Goal: Information Seeking & Learning: Compare options

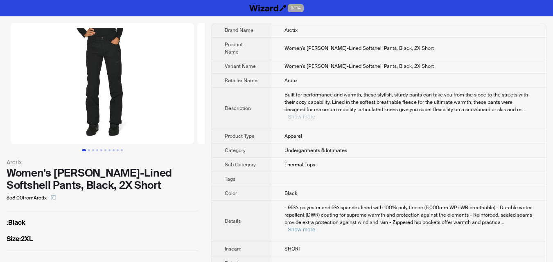
click at [315, 114] on button "Show more" at bounding box center [301, 117] width 27 height 6
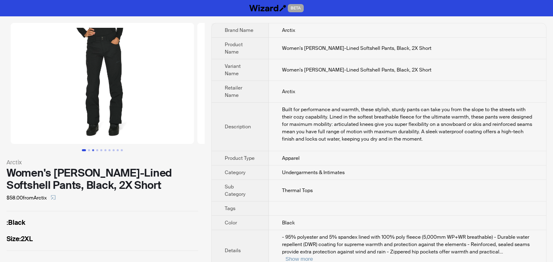
click at [92, 149] on button "Go to slide 3" at bounding box center [93, 150] width 2 height 2
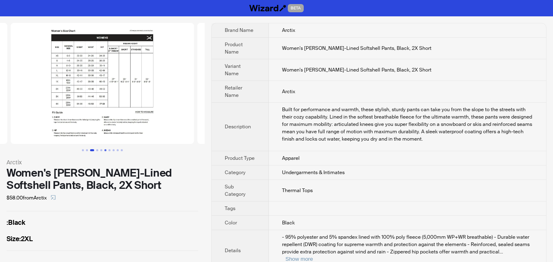
click at [105, 150] on button "Go to slide 6" at bounding box center [105, 150] width 2 height 2
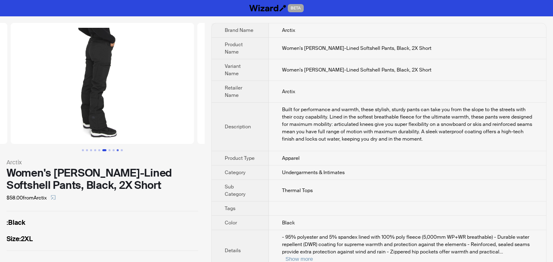
click at [117, 149] on button "Go to slide 9" at bounding box center [118, 150] width 2 height 2
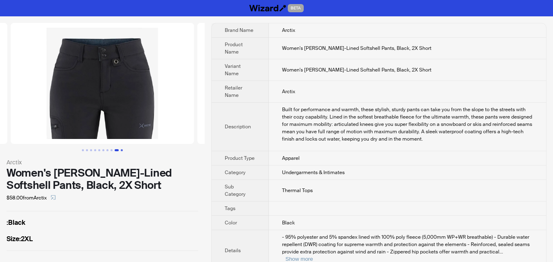
click at [123, 149] on button "Go to slide 10" at bounding box center [122, 150] width 2 height 2
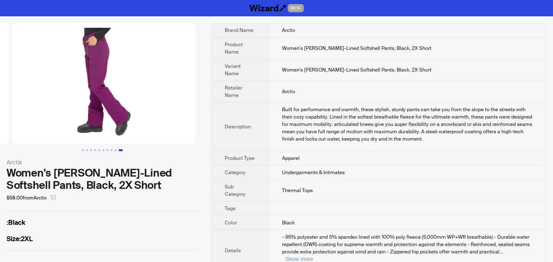
scroll to position [0, 1680]
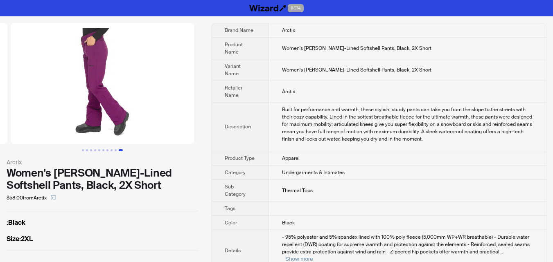
click at [126, 149] on ul at bounding box center [102, 150] width 205 height 2
click at [313, 256] on button "Show more" at bounding box center [298, 259] width 27 height 6
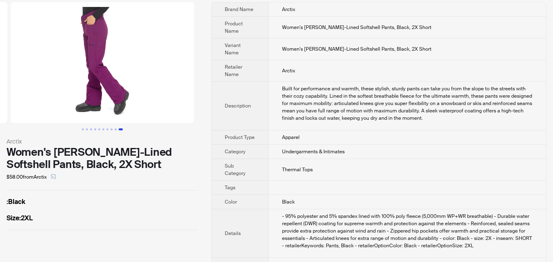
scroll to position [41, 0]
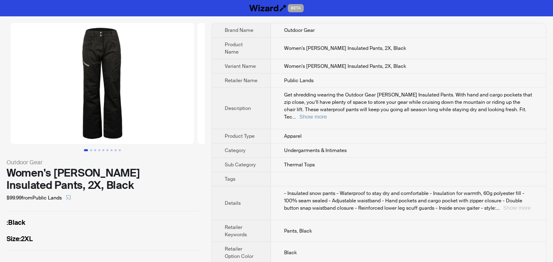
click at [517, 205] on button "Show more" at bounding box center [516, 208] width 27 height 6
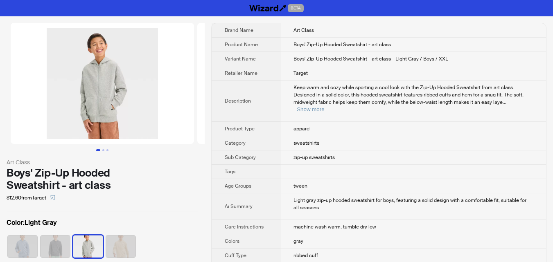
scroll to position [41, 0]
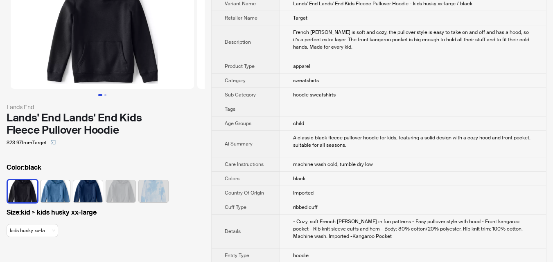
scroll to position [41, 0]
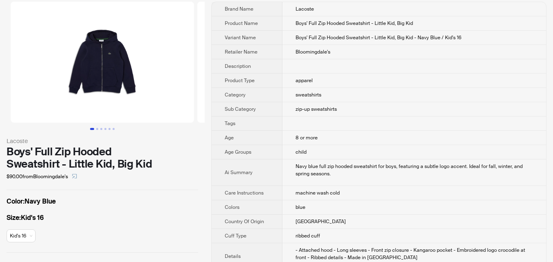
scroll to position [41, 0]
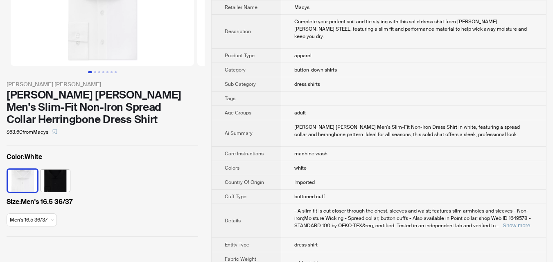
scroll to position [82, 0]
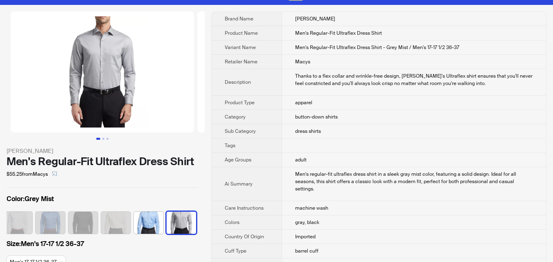
scroll to position [82, 0]
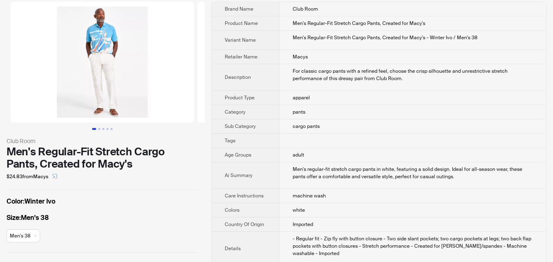
scroll to position [41, 0]
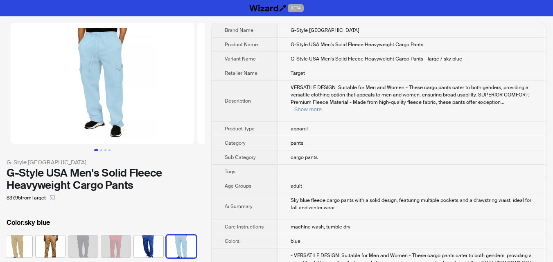
scroll to position [164, 0]
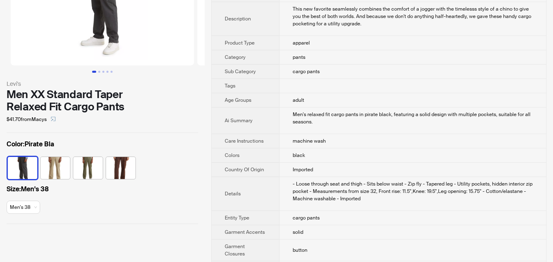
scroll to position [82, 0]
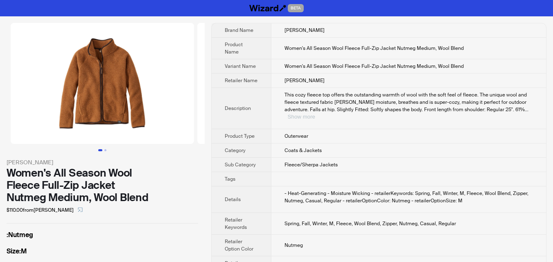
click at [315, 114] on button "Show more" at bounding box center [301, 117] width 27 height 6
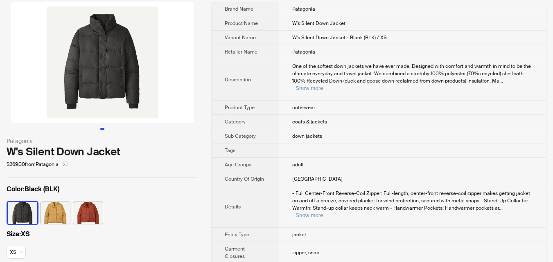
scroll to position [41, 0]
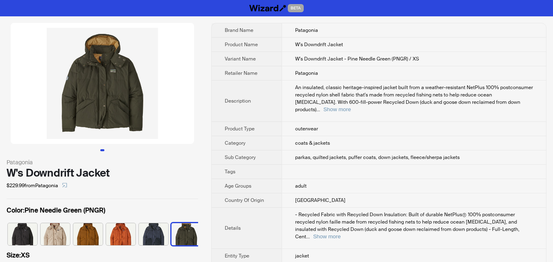
scroll to position [0, 5]
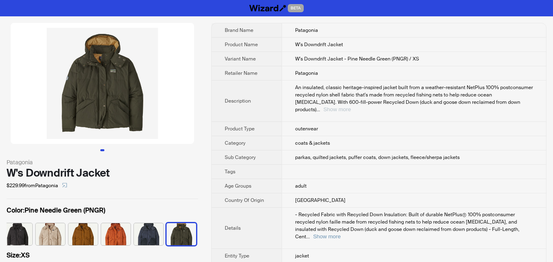
click at [351, 106] on button "Show more" at bounding box center [336, 109] width 27 height 6
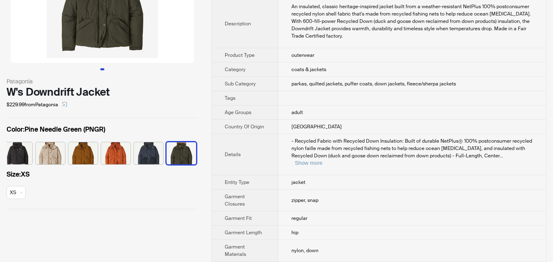
scroll to position [82, 0]
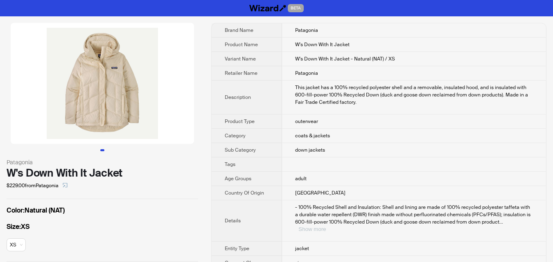
click at [326, 226] on button "Show more" at bounding box center [311, 229] width 27 height 6
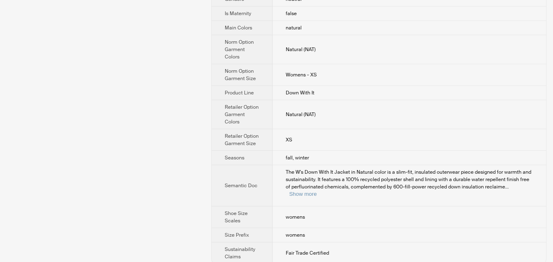
scroll to position [483, 0]
click at [316, 190] on button "Show more" at bounding box center [302, 193] width 27 height 6
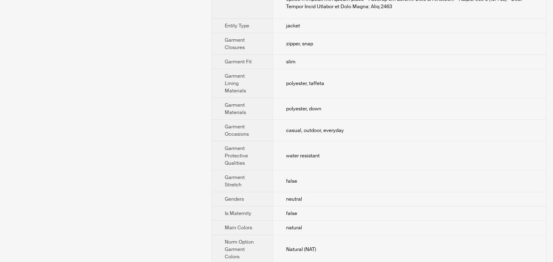
scroll to position [0, 0]
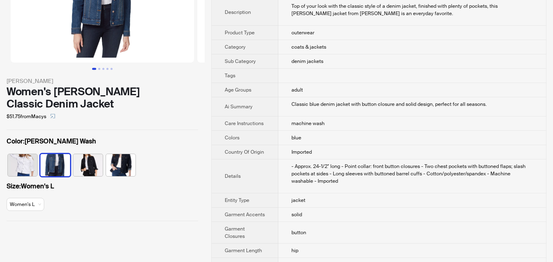
scroll to position [82, 0]
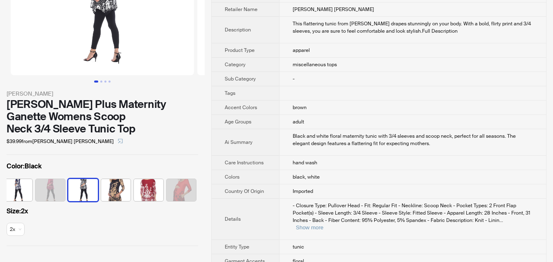
scroll to position [82, 0]
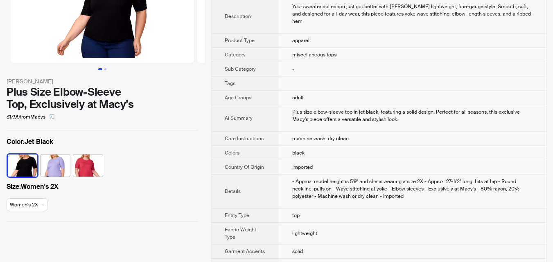
scroll to position [82, 0]
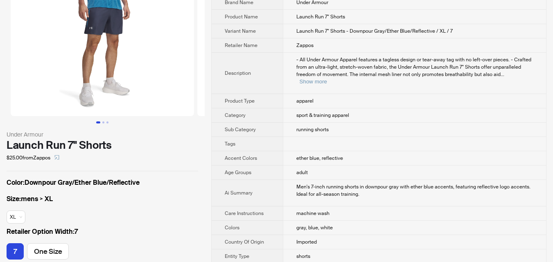
scroll to position [41, 0]
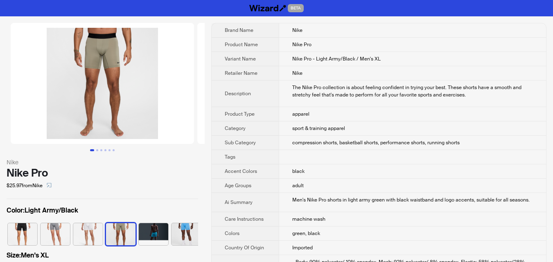
scroll to position [0, 38]
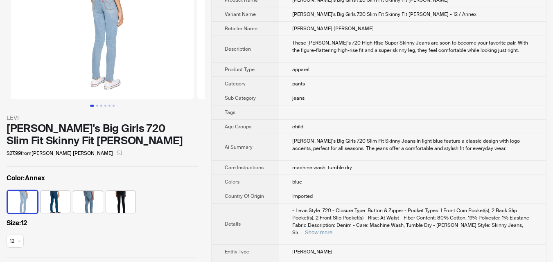
scroll to position [82, 0]
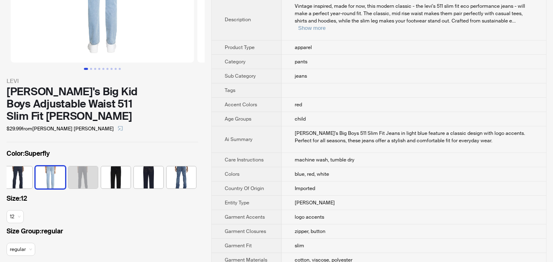
scroll to position [82, 0]
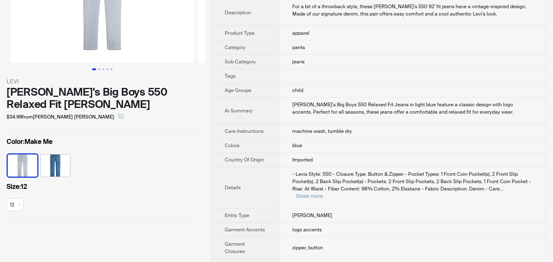
scroll to position [82, 0]
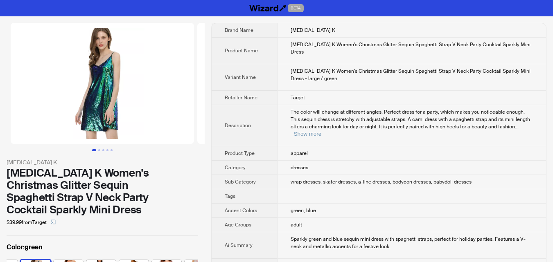
scroll to position [0, 283]
click at [521, 112] on span "The color will change at different angles. Perfect dress for a party, which mak…" at bounding box center [410, 119] width 239 height 21
click at [519, 115] on div "The color will change at different angles. Perfect dress for a party, which mak…" at bounding box center [412, 122] width 242 height 29
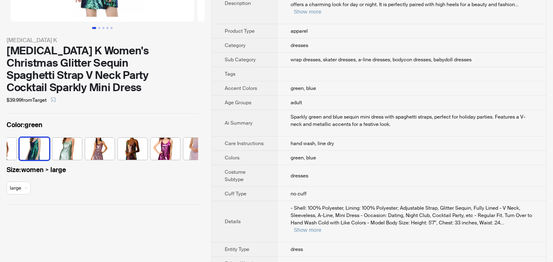
scroll to position [123, 0]
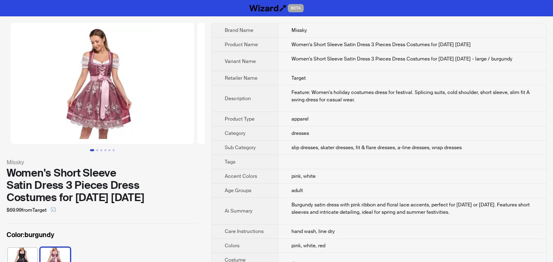
click at [312, 0] on div "BETA" at bounding box center [276, 8] width 553 height 16
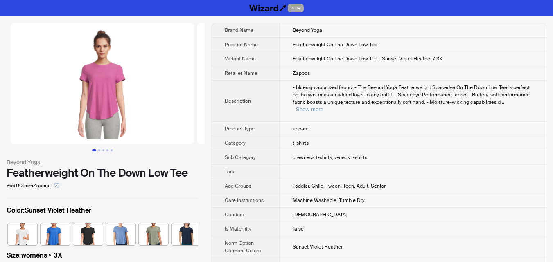
scroll to position [0, 103]
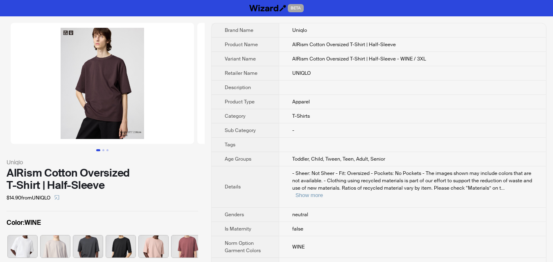
scroll to position [0, 185]
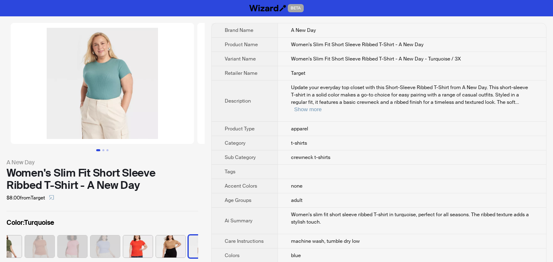
scroll to position [0, 562]
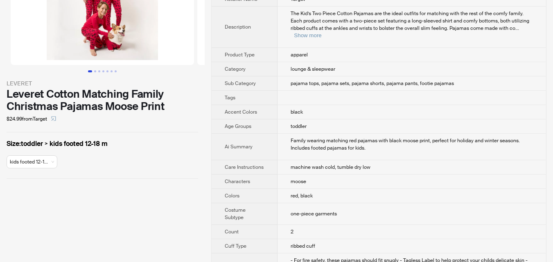
scroll to position [82, 0]
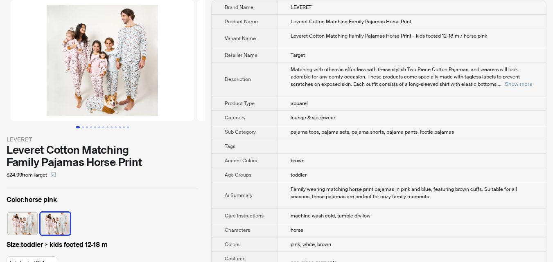
scroll to position [82, 0]
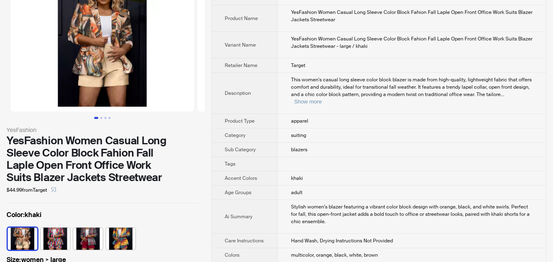
scroll to position [82, 0]
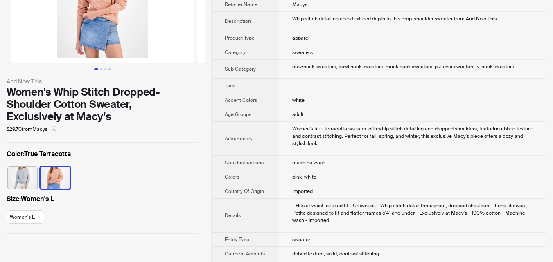
scroll to position [82, 0]
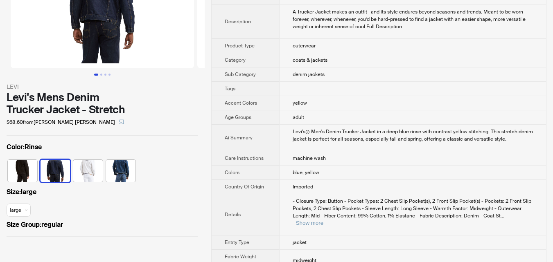
scroll to position [82, 0]
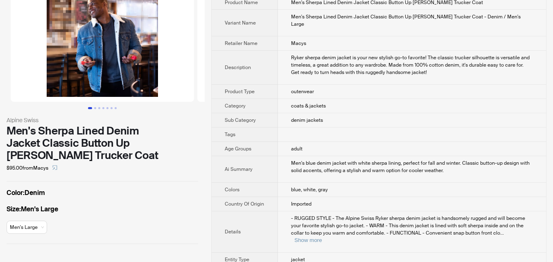
scroll to position [82, 0]
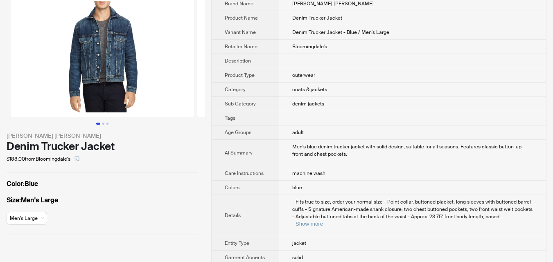
scroll to position [41, 0]
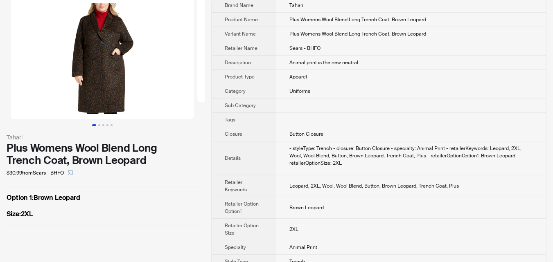
scroll to position [38, 0]
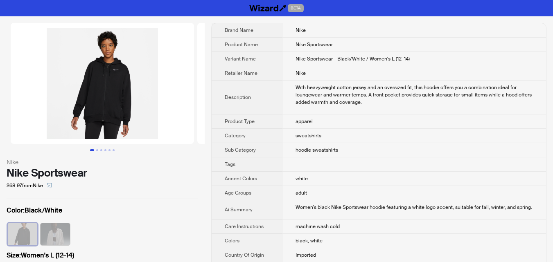
scroll to position [41, 0]
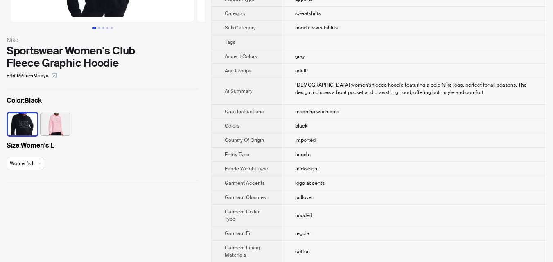
scroll to position [123, 0]
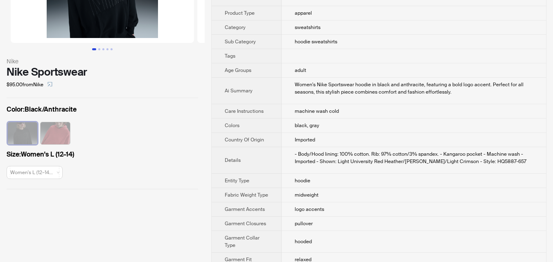
scroll to position [82, 0]
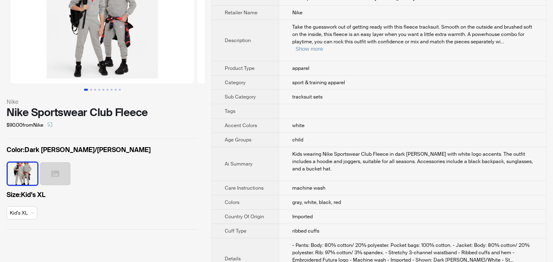
scroll to position [82, 0]
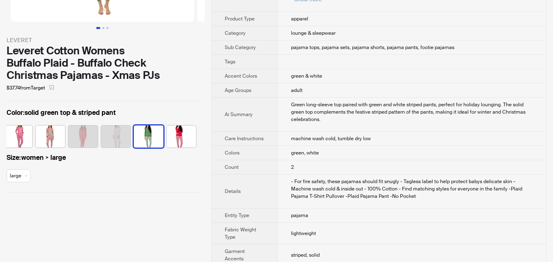
scroll to position [123, 0]
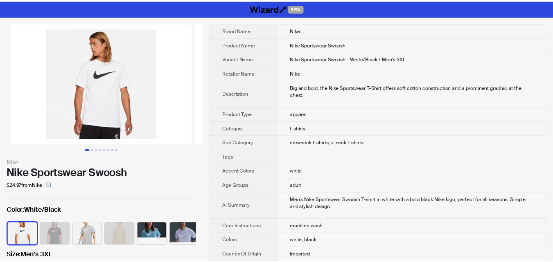
scroll to position [82, 0]
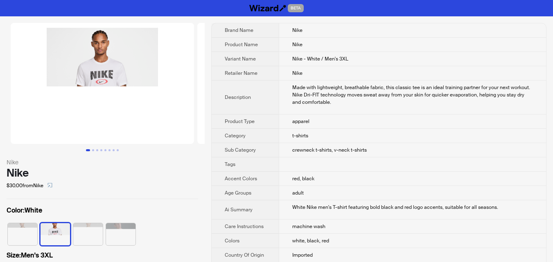
scroll to position [82, 0]
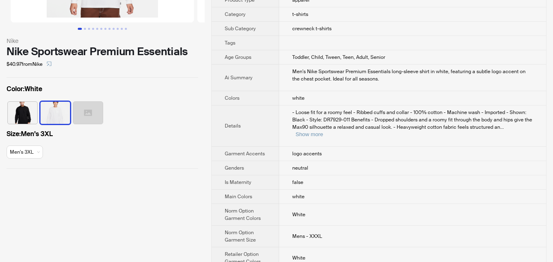
scroll to position [123, 0]
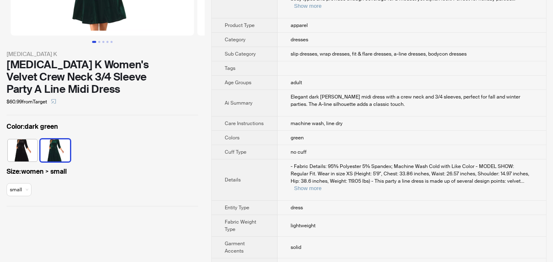
scroll to position [123, 0]
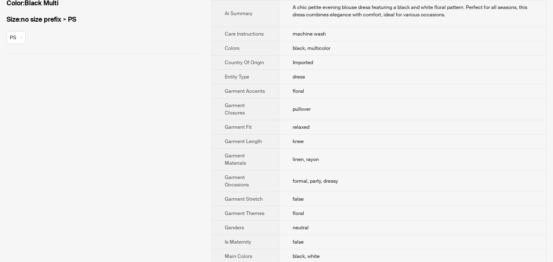
scroll to position [164, 0]
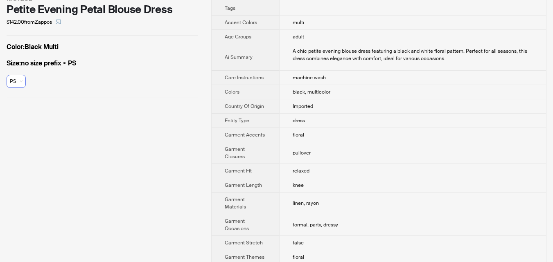
click at [19, 82] on span "PS" at bounding box center [16, 81] width 13 height 12
click at [106, 83] on div "Size : no size prefix > PS PS" at bounding box center [103, 75] width 192 height 33
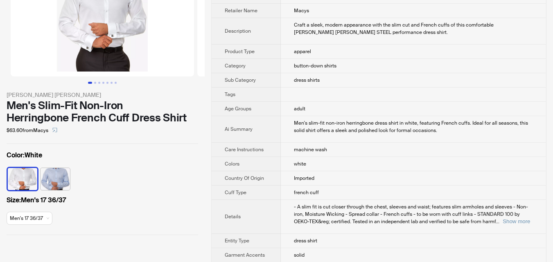
scroll to position [82, 0]
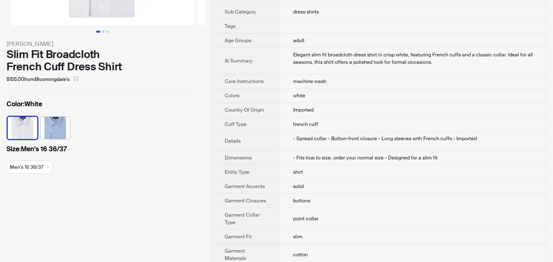
scroll to position [123, 0]
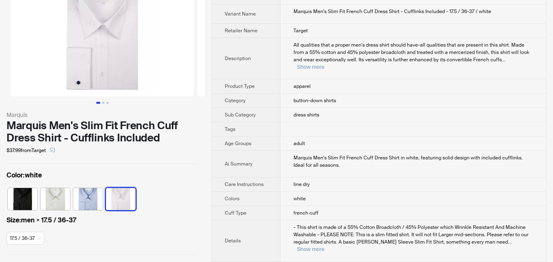
scroll to position [41, 0]
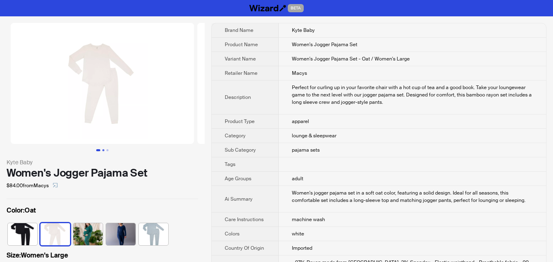
click at [102, 151] on button "Go to slide 2" at bounding box center [103, 150] width 2 height 2
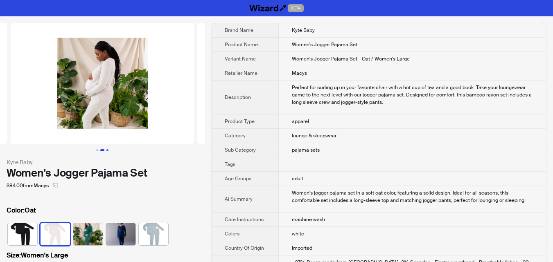
click at [107, 151] on button "Go to slide 3" at bounding box center [107, 150] width 2 height 2
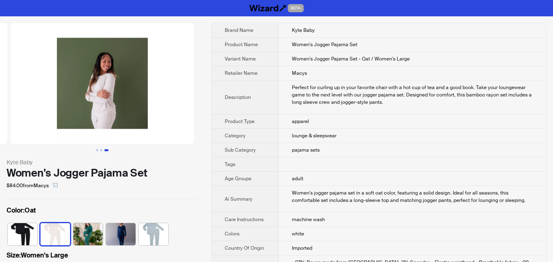
scroll to position [205, 0]
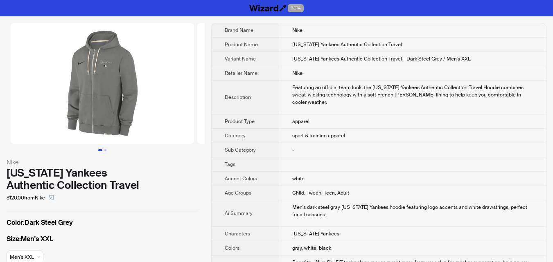
drag, startPoint x: 0, startPoint y: 0, endPoint x: 200, endPoint y: 149, distance: 249.5
click at [201, 157] on div "Nike New York Yankees Authentic Collection Travel $120.00 from Nike Color : Dar…" at bounding box center [102, 148] width 205 height 264
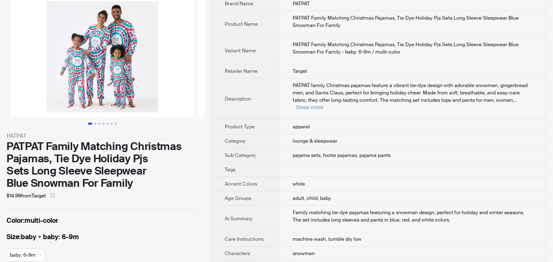
scroll to position [41, 0]
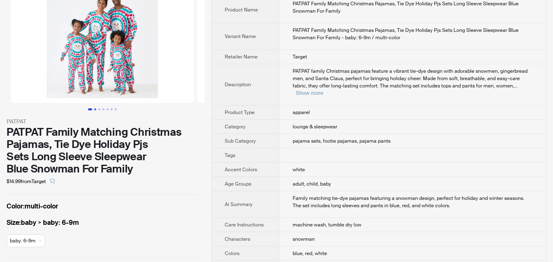
click at [96, 111] on button "Go to slide 2" at bounding box center [95, 109] width 2 height 2
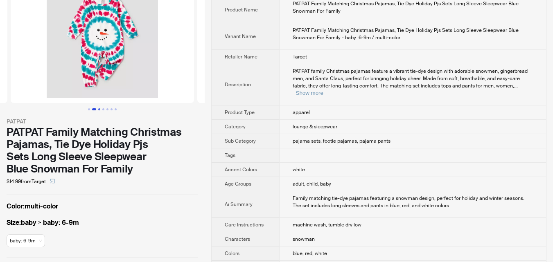
click at [100, 111] on button "Go to slide 3" at bounding box center [99, 109] width 2 height 2
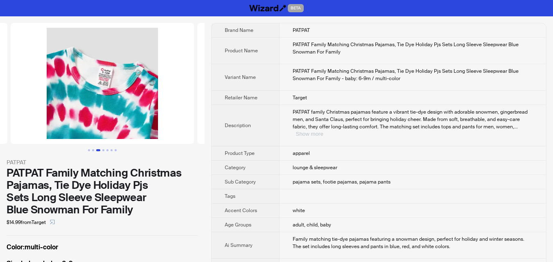
click at [323, 131] on button "Show more" at bounding box center [309, 134] width 27 height 6
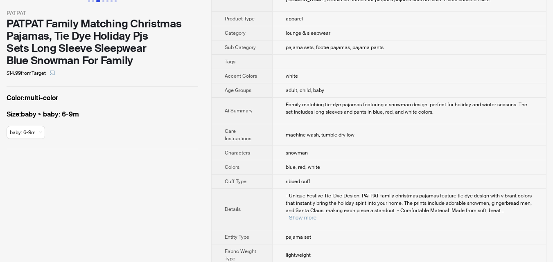
scroll to position [164, 0]
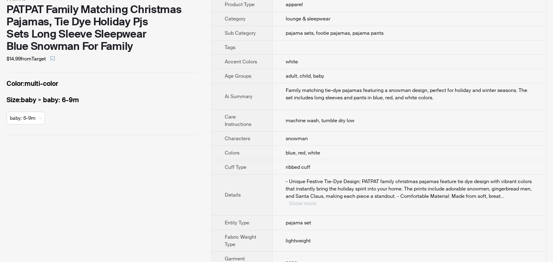
click at [316, 201] on button "Show more" at bounding box center [302, 204] width 27 height 6
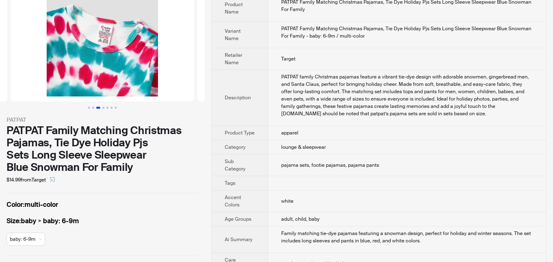
scroll to position [41, 0]
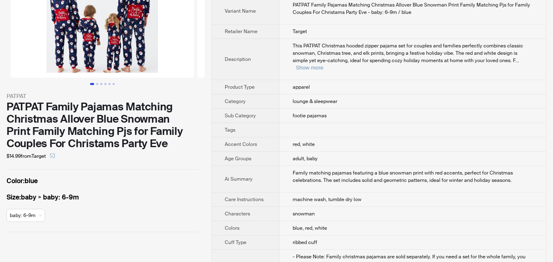
scroll to position [82, 0]
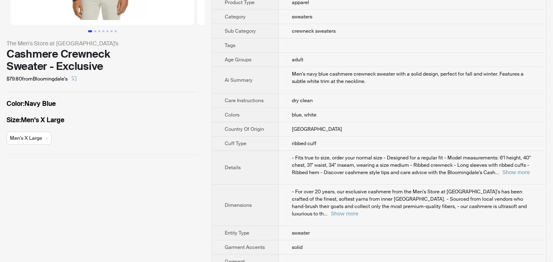
scroll to position [123, 0]
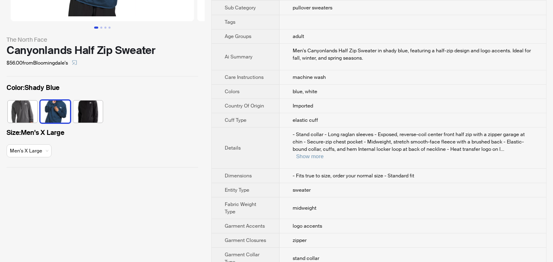
scroll to position [82, 0]
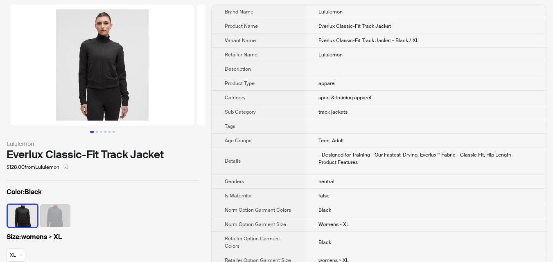
scroll to position [59, 0]
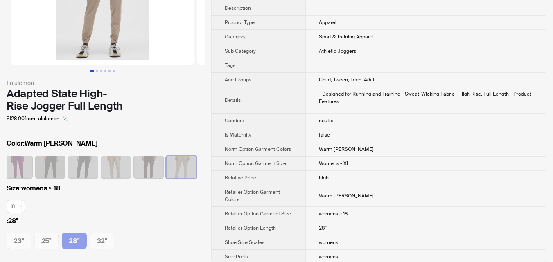
scroll to position [88, 0]
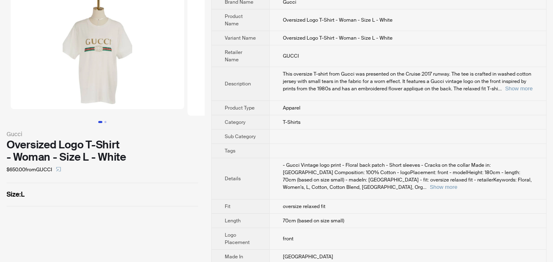
scroll to position [41, 0]
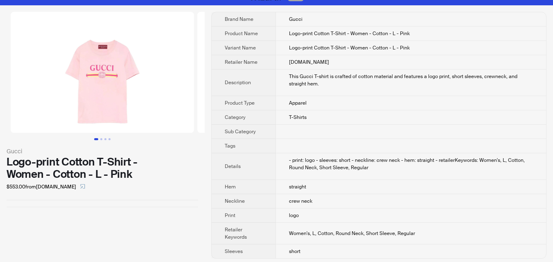
scroll to position [14, 0]
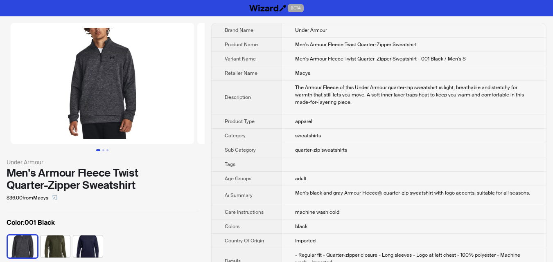
scroll to position [82, 0]
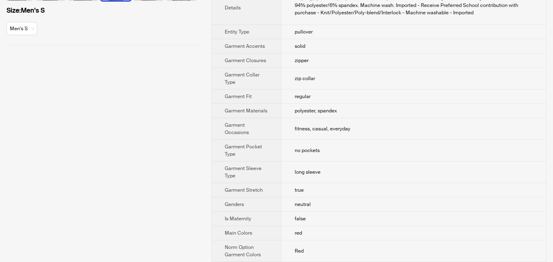
scroll to position [164, 0]
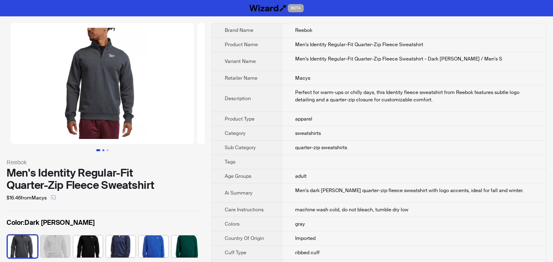
click at [104, 151] on button "Go to slide 2" at bounding box center [103, 150] width 2 height 2
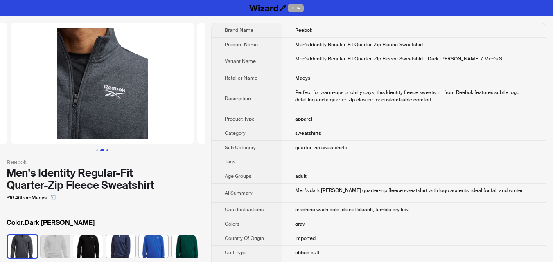
click at [108, 151] on button "Go to slide 3" at bounding box center [107, 150] width 2 height 2
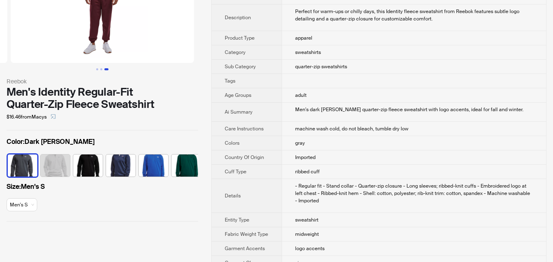
scroll to position [82, 0]
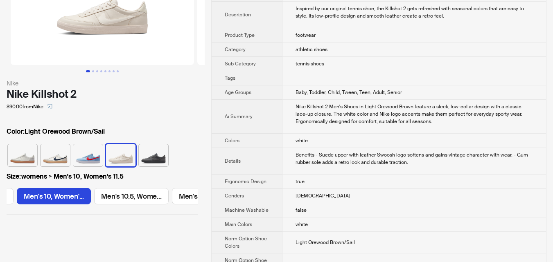
scroll to position [82, 0]
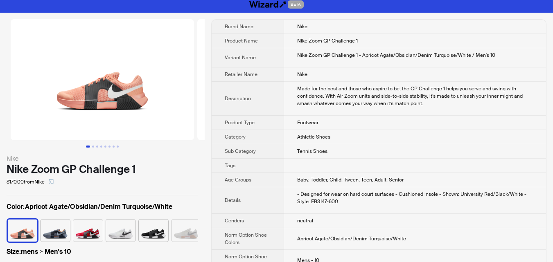
scroll to position [82, 0]
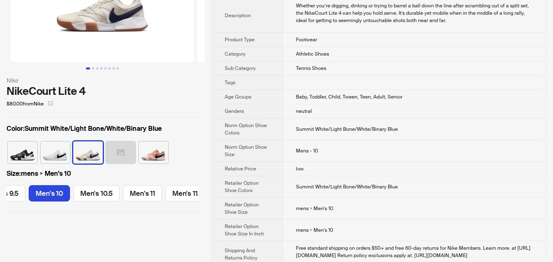
scroll to position [41, 0]
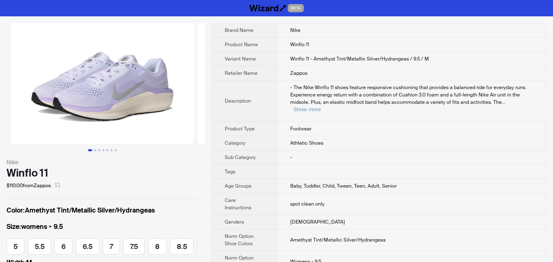
scroll to position [0, 170]
